Goal: Task Accomplishment & Management: Use online tool/utility

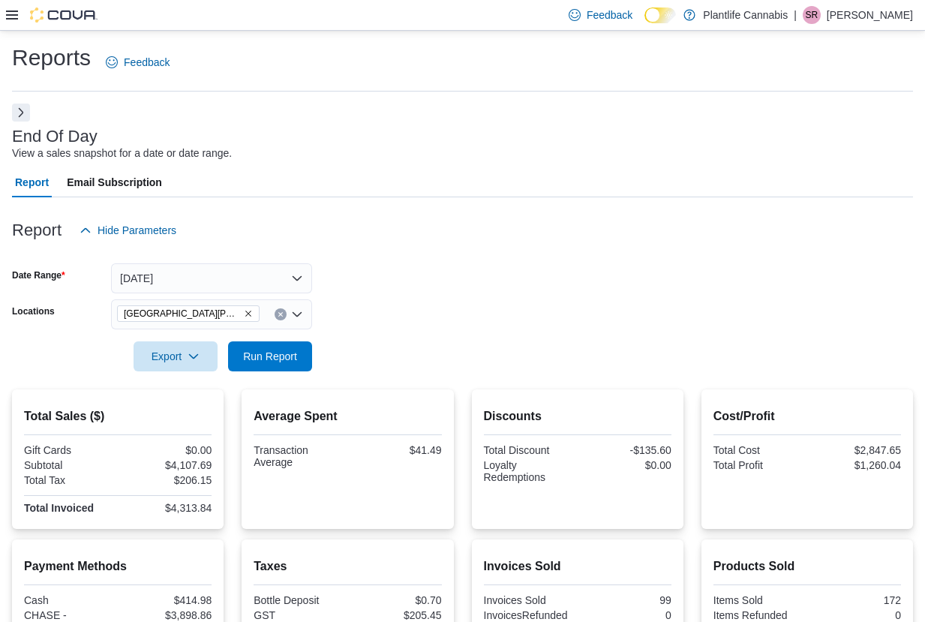
scroll to position [216, 0]
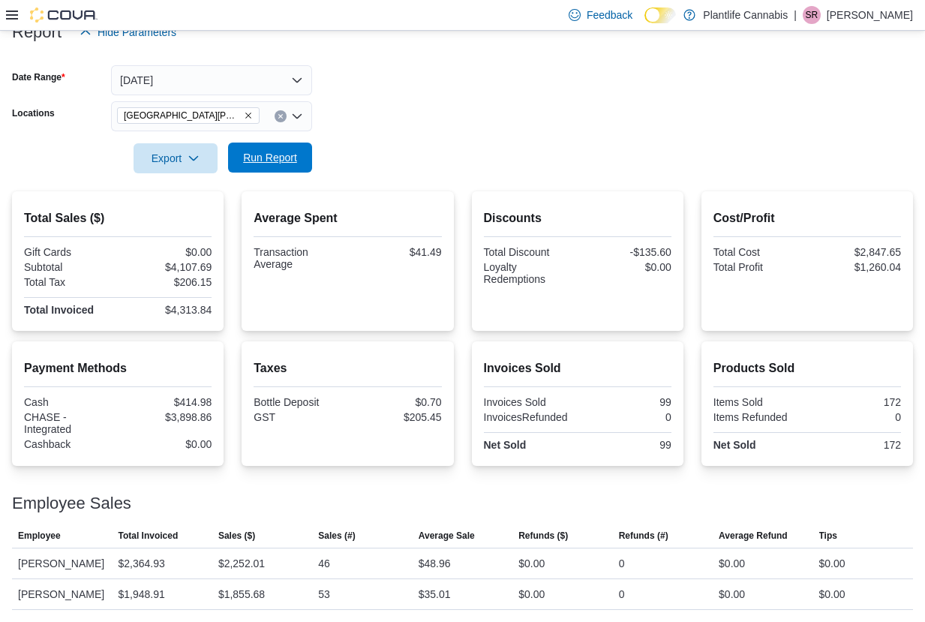
click at [299, 146] on span "Run Report" at bounding box center [270, 158] width 66 height 30
click at [190, 304] on div "$4,353.68" at bounding box center [166, 310] width 91 height 12
copy div "4,353.68"
click at [193, 261] on div "$4,145.63" at bounding box center [166, 267] width 91 height 12
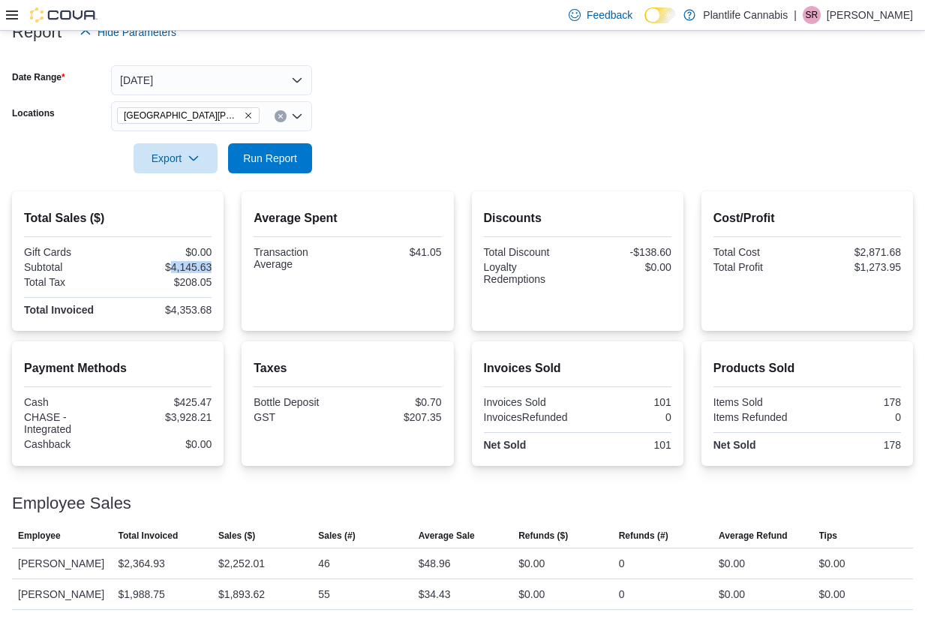
click at [193, 261] on div "$4,145.63" at bounding box center [166, 267] width 91 height 12
click at [185, 411] on div "$3,928.21" at bounding box center [166, 417] width 91 height 12
copy div "3,928.21"
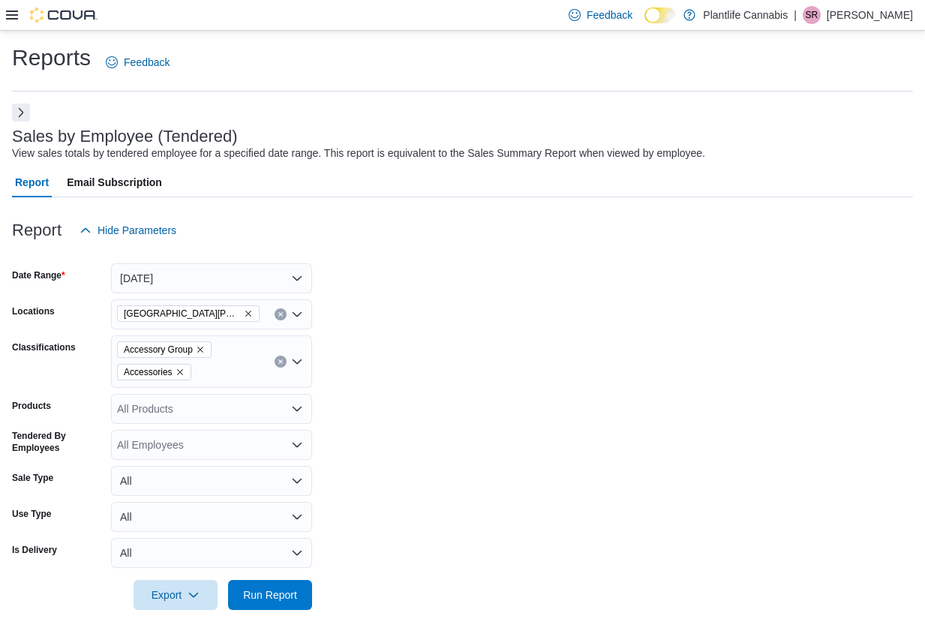
scroll to position [231, 0]
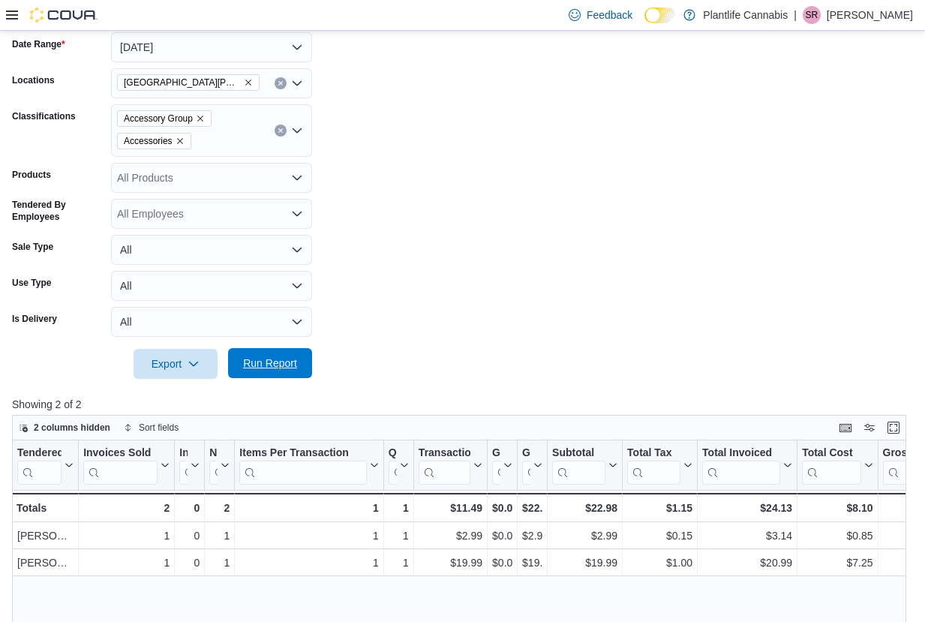
click at [287, 361] on span "Run Report" at bounding box center [270, 363] width 54 height 15
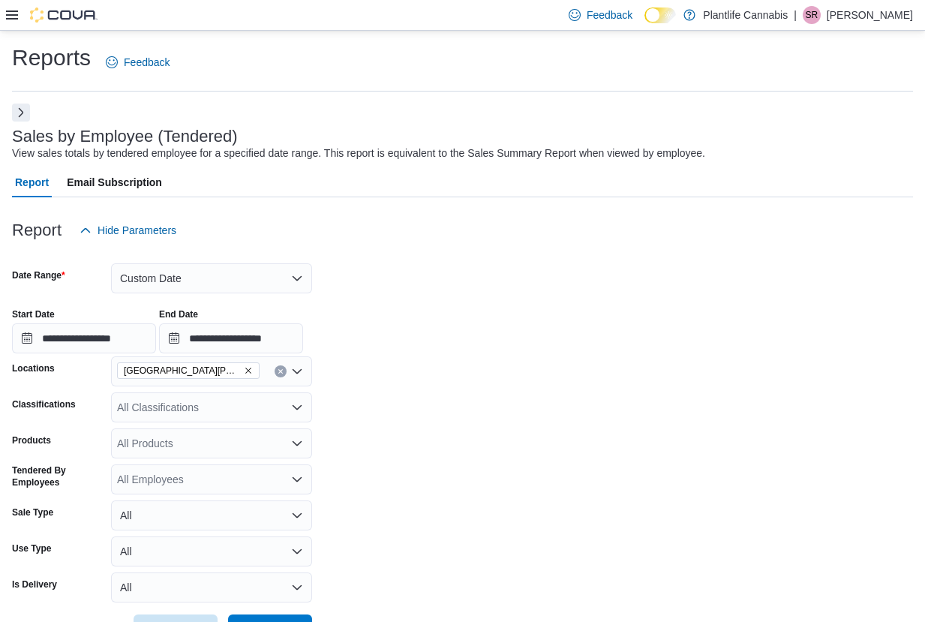
scroll to position [287, 0]
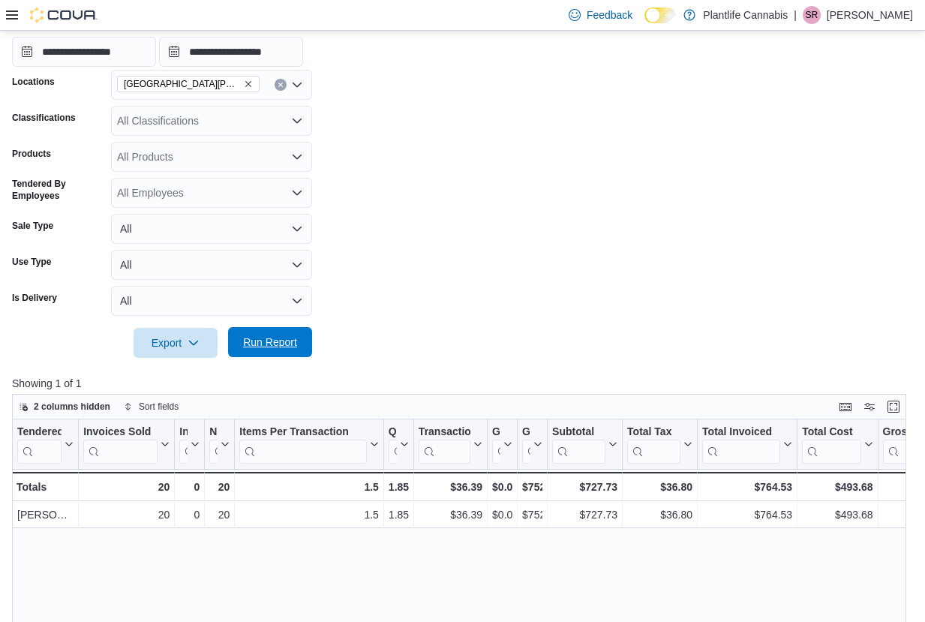
click at [268, 341] on span "Run Report" at bounding box center [270, 342] width 54 height 15
